Goal: Book appointment/travel/reservation

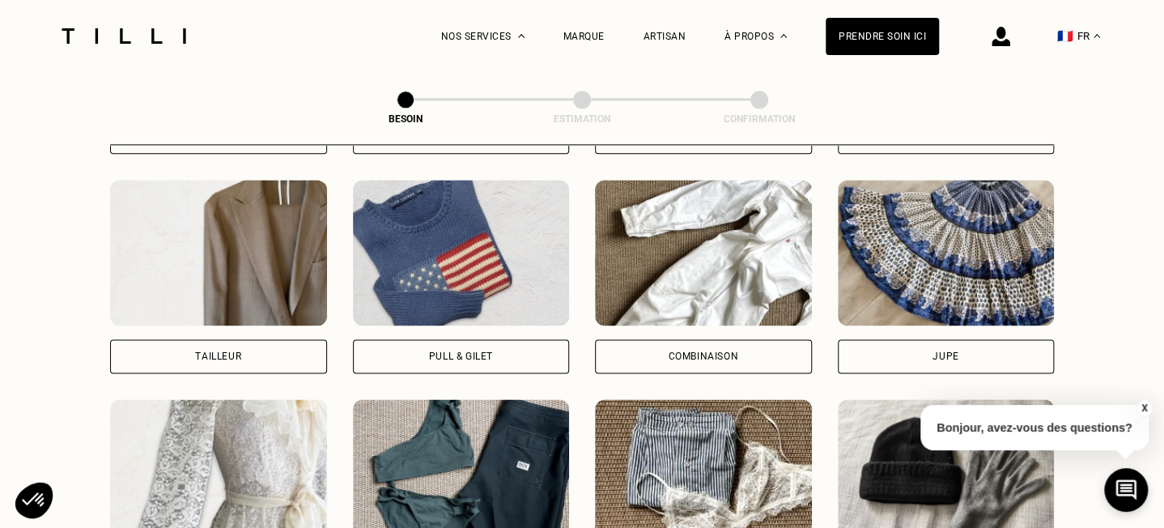
scroll to position [933, 0]
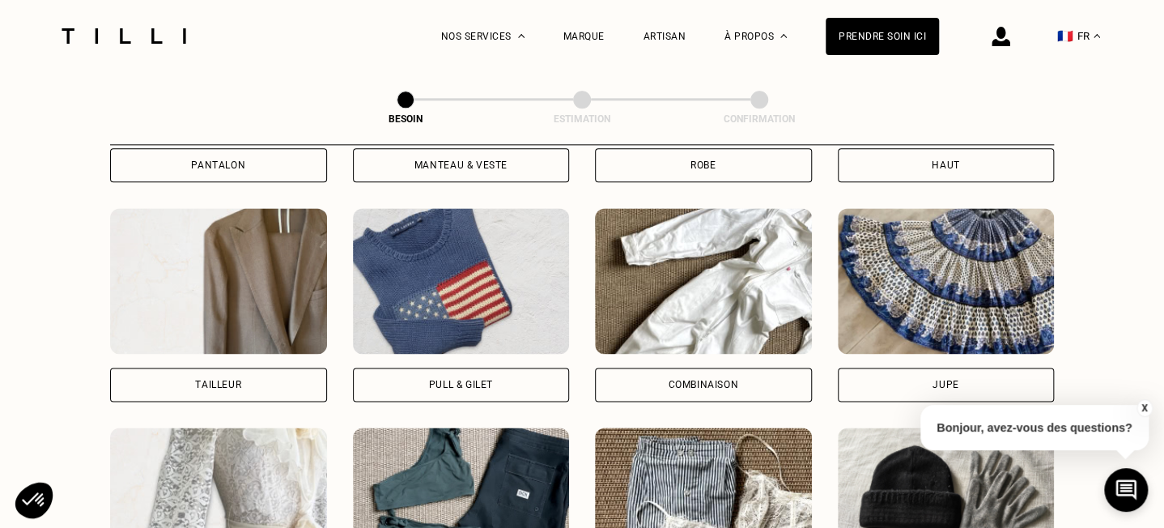
click at [220, 380] on div "Tailleur" at bounding box center [218, 385] width 46 height 10
select select "FR"
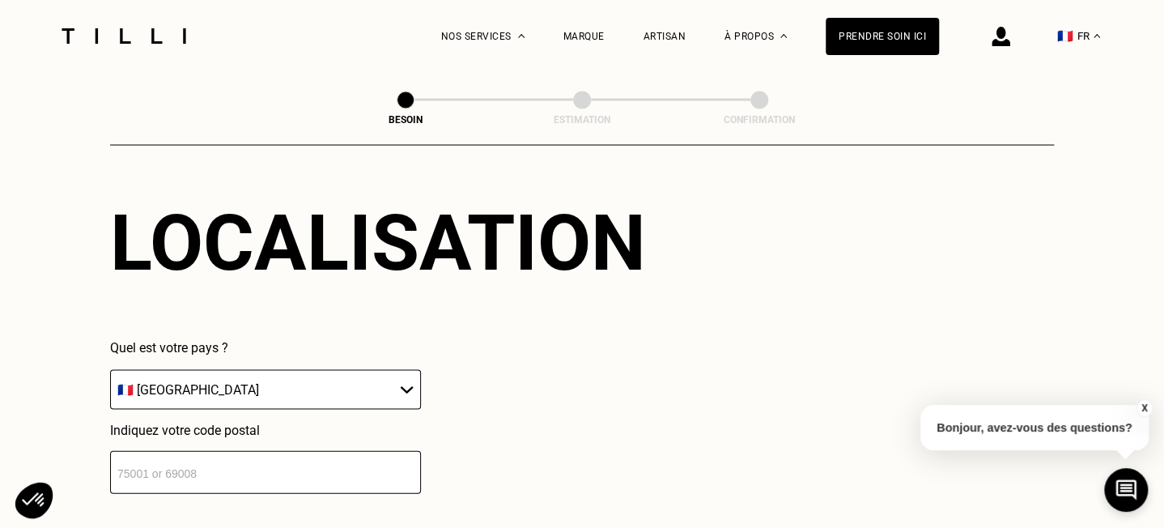
scroll to position [1488, 0]
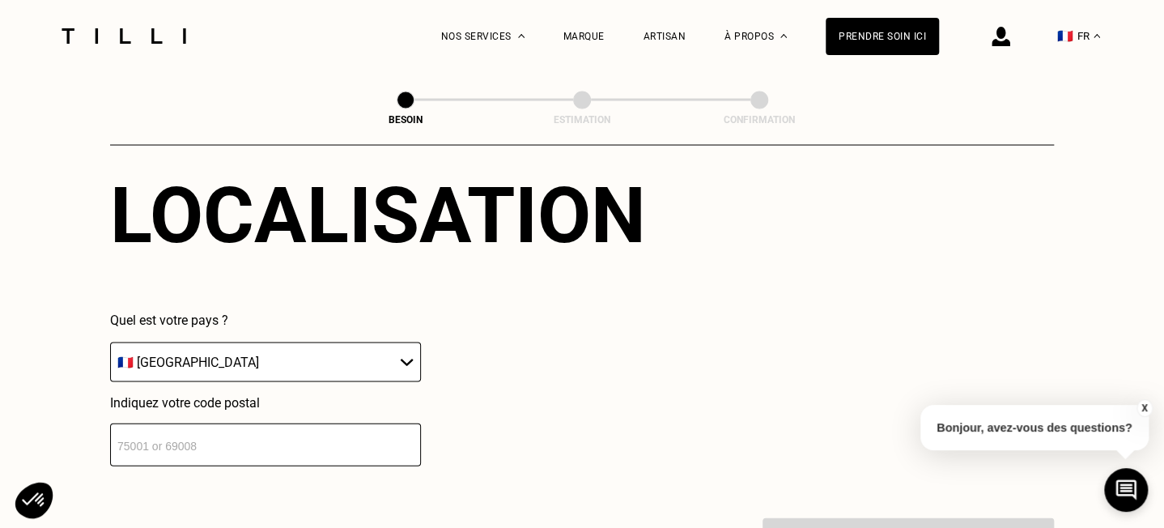
click at [244, 434] on input "number" at bounding box center [265, 443] width 311 height 43
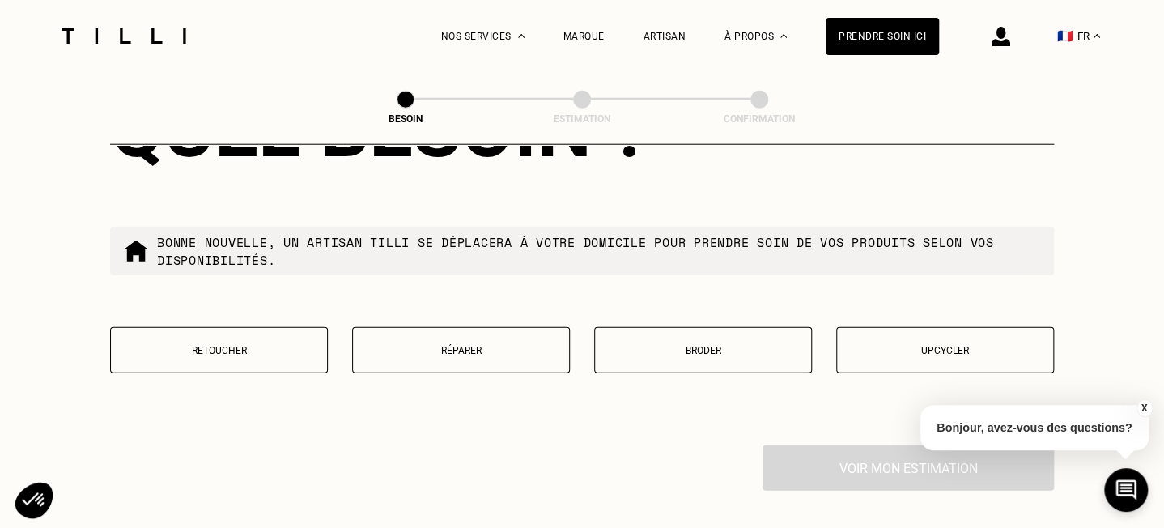
scroll to position [1972, 0]
type input "31000"
click at [469, 346] on p "Réparer" at bounding box center [461, 351] width 200 height 11
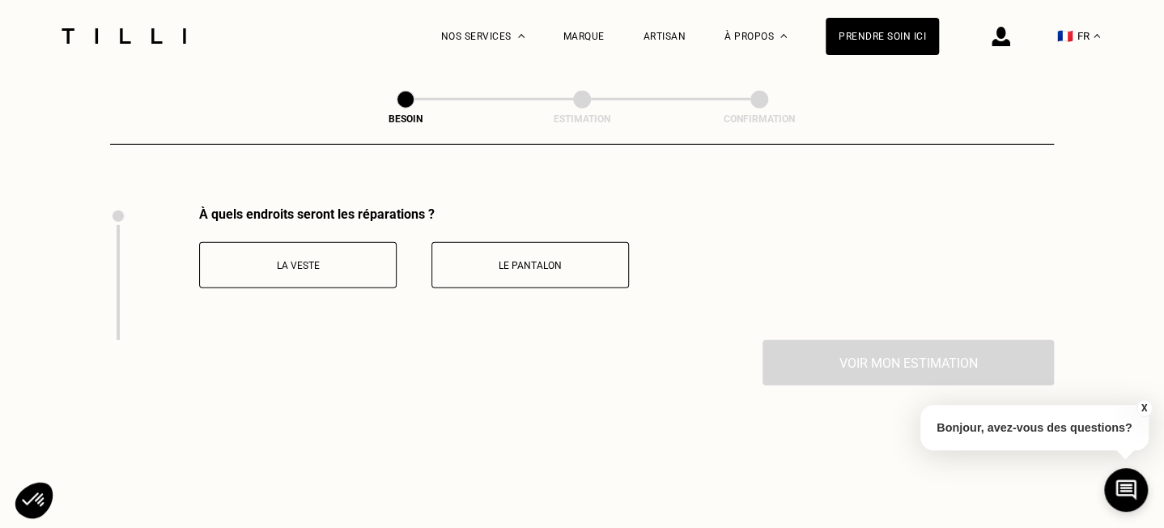
scroll to position [2225, 0]
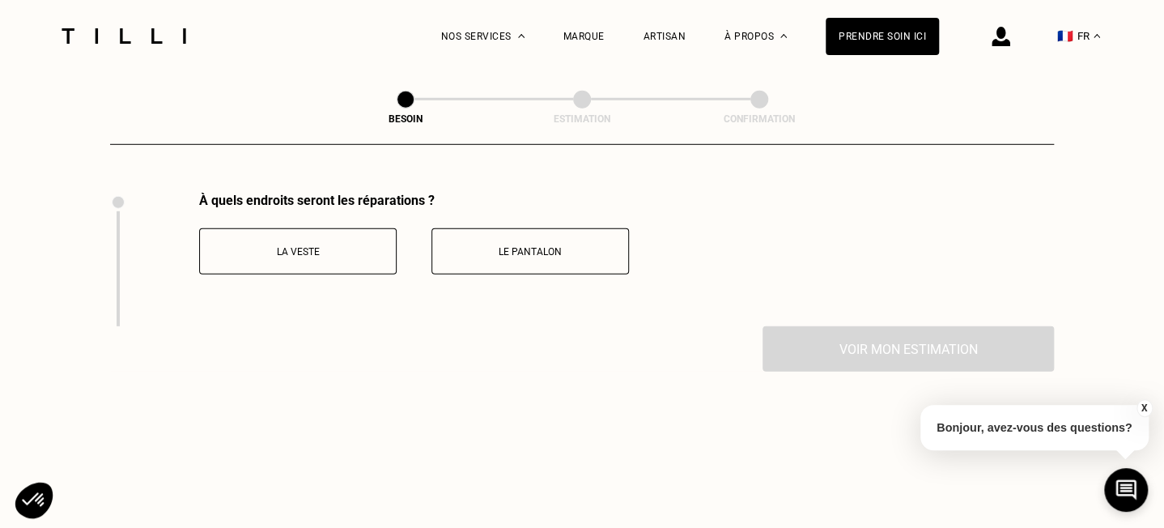
click at [313, 246] on p "La veste" at bounding box center [298, 251] width 180 height 11
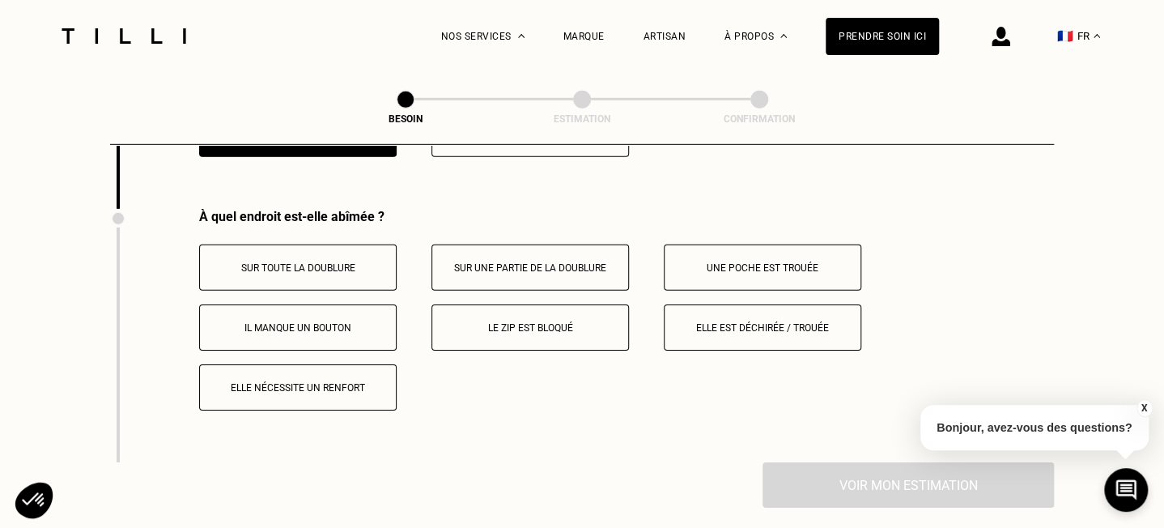
scroll to position [2359, 0]
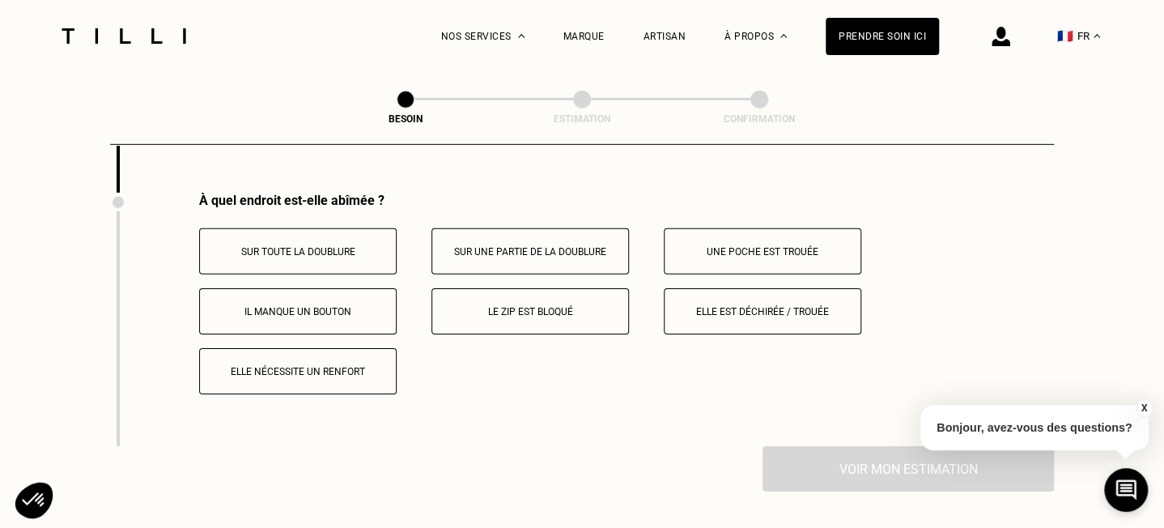
click at [722, 306] on p "Elle est déchirée / trouée" at bounding box center [762, 311] width 180 height 11
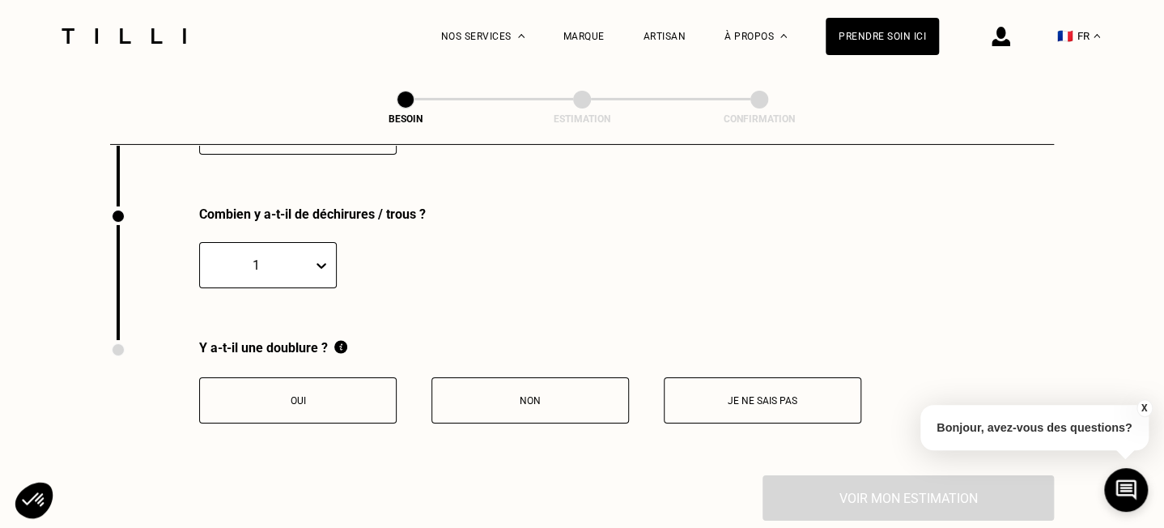
scroll to position [2613, 0]
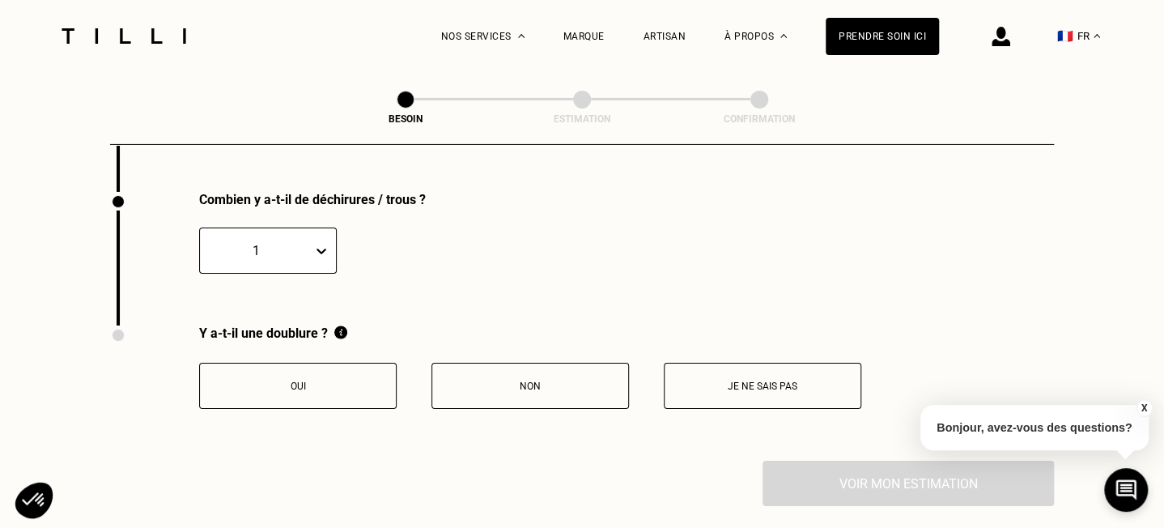
click at [338, 380] on p "Oui" at bounding box center [298, 385] width 180 height 11
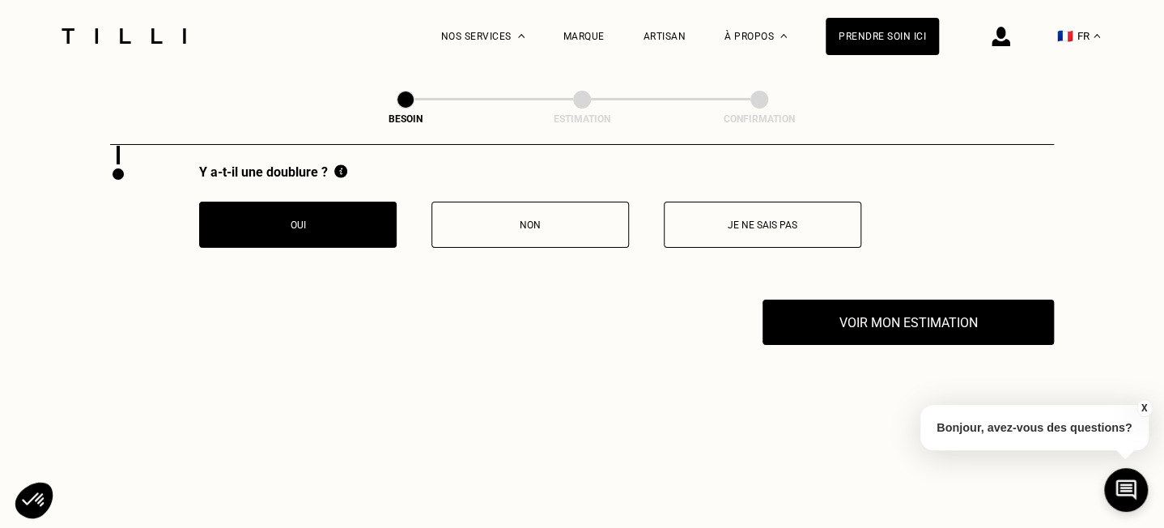
scroll to position [2775, 0]
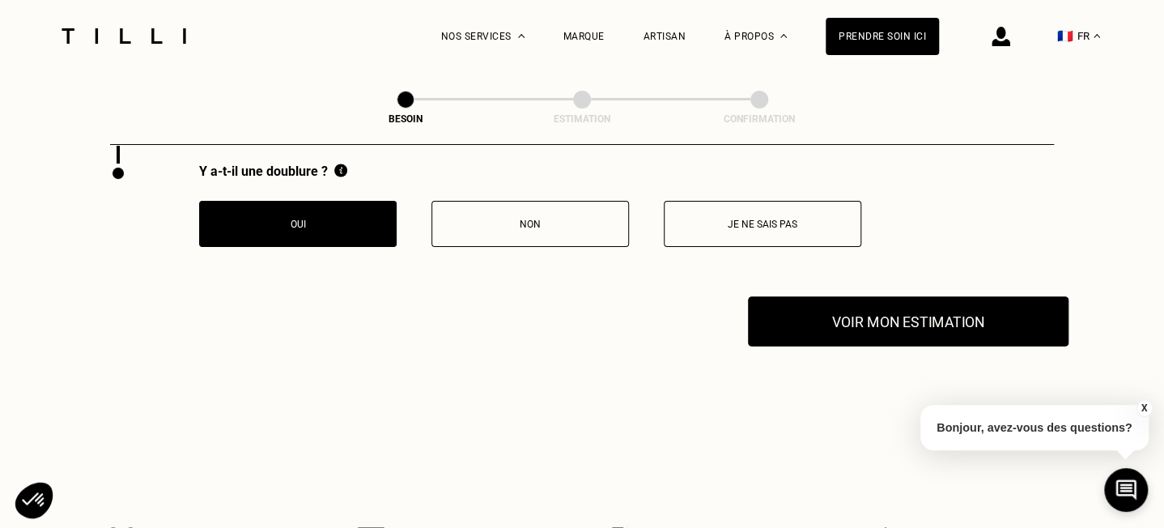
click at [894, 306] on button "Voir mon estimation" at bounding box center [908, 321] width 320 height 50
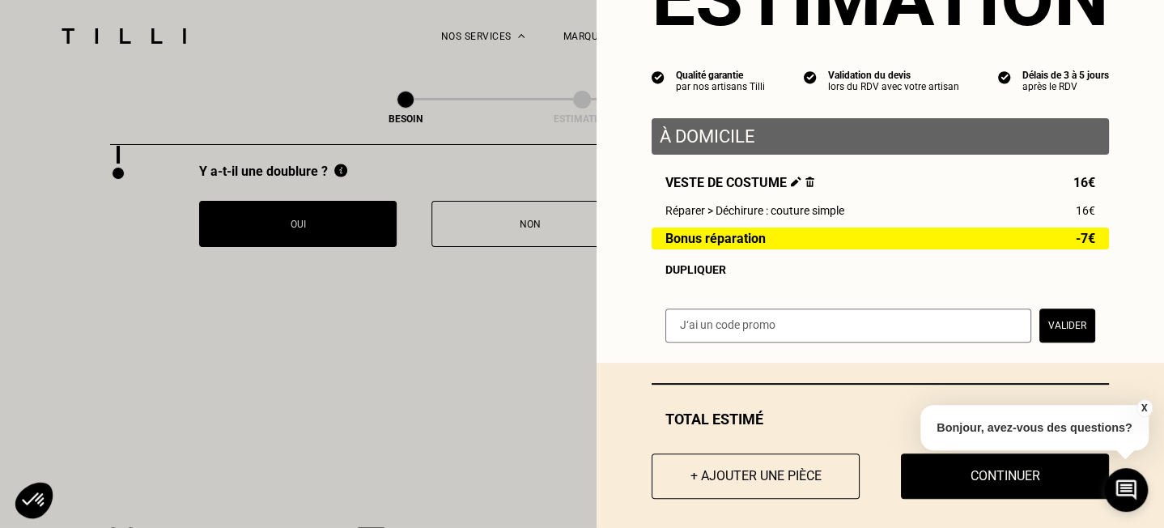
scroll to position [114, 0]
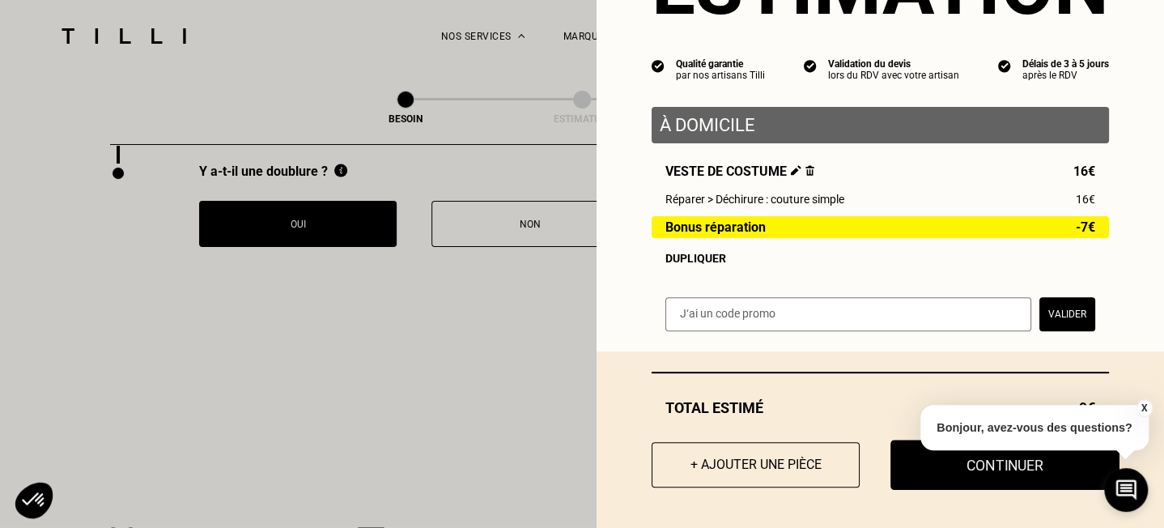
click at [982, 466] on button "Continuer" at bounding box center [1004, 464] width 229 height 50
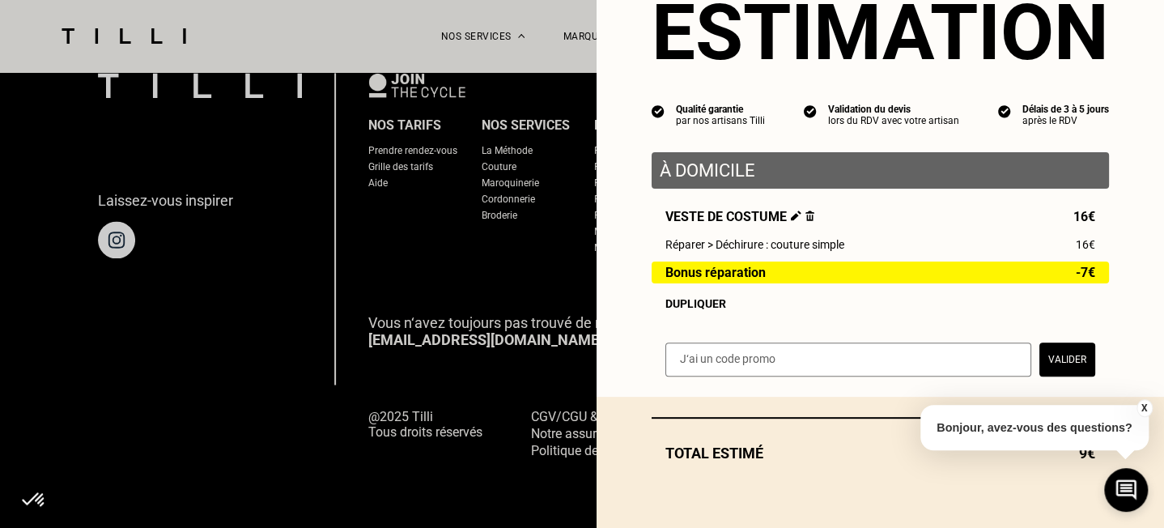
scroll to position [69, 0]
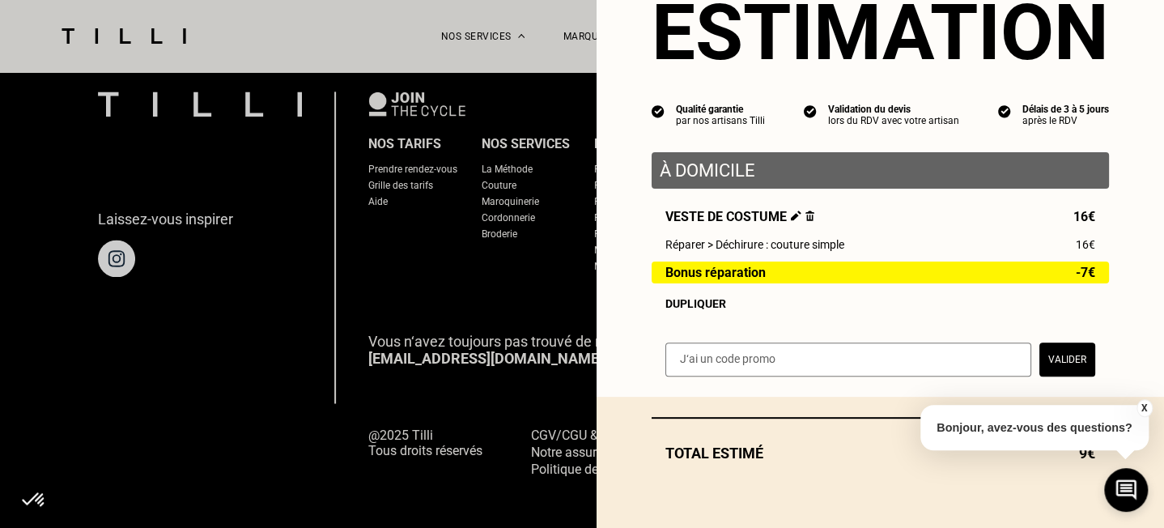
select select "FR"
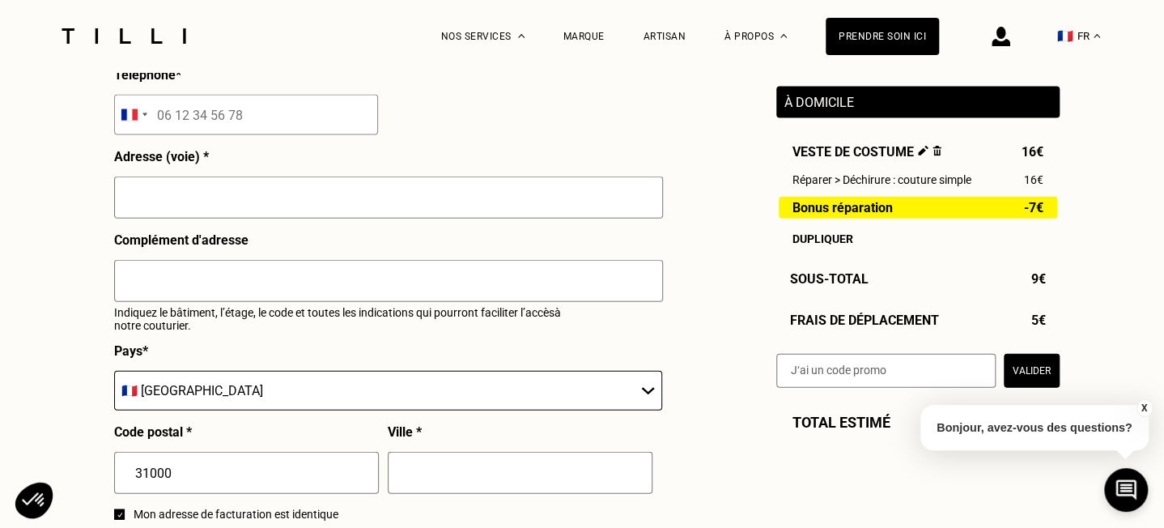
scroll to position [1572, 0]
